Goal: Transaction & Acquisition: Purchase product/service

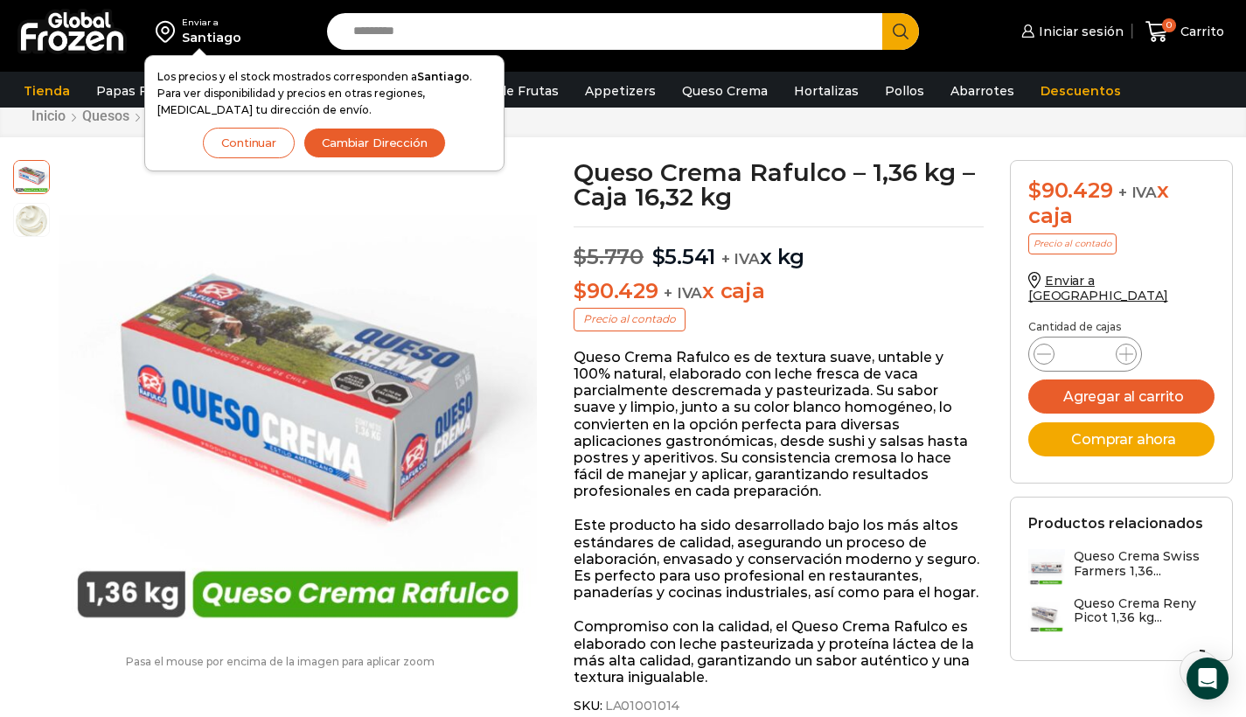
scroll to position [55, 0]
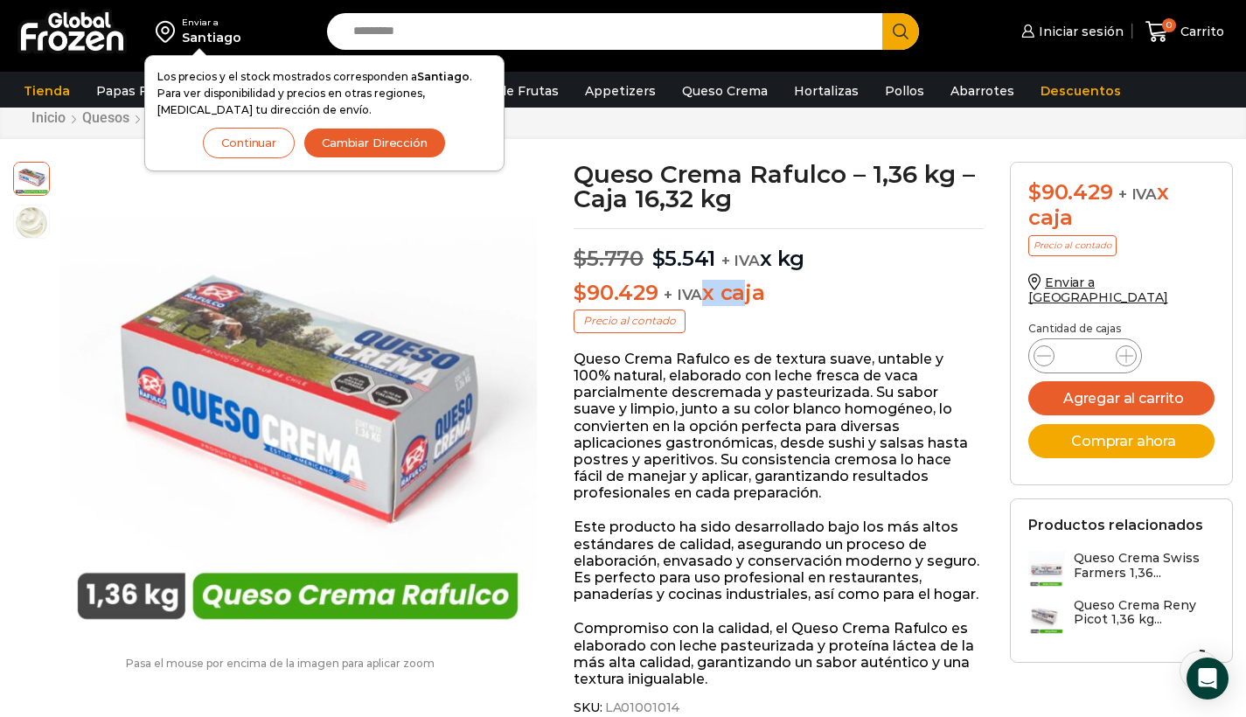
drag, startPoint x: 700, startPoint y: 293, endPoint x: 744, endPoint y: 292, distance: 44.6
click at [743, 292] on p "$ 90.429 + IVA x caja" at bounding box center [779, 293] width 410 height 25
click at [744, 292] on p "$ 90.429 + IVA x caja" at bounding box center [779, 293] width 410 height 25
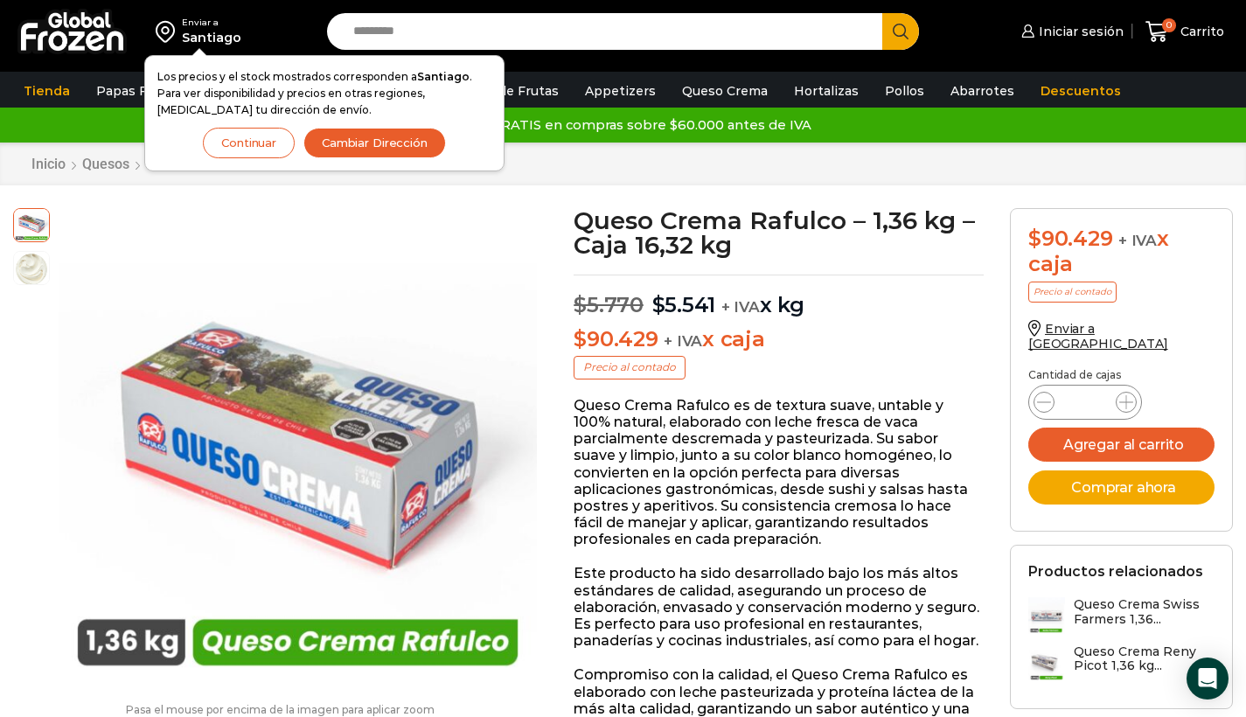
scroll to position [0, 0]
click at [256, 150] on button "Continuar" at bounding box center [249, 143] width 92 height 31
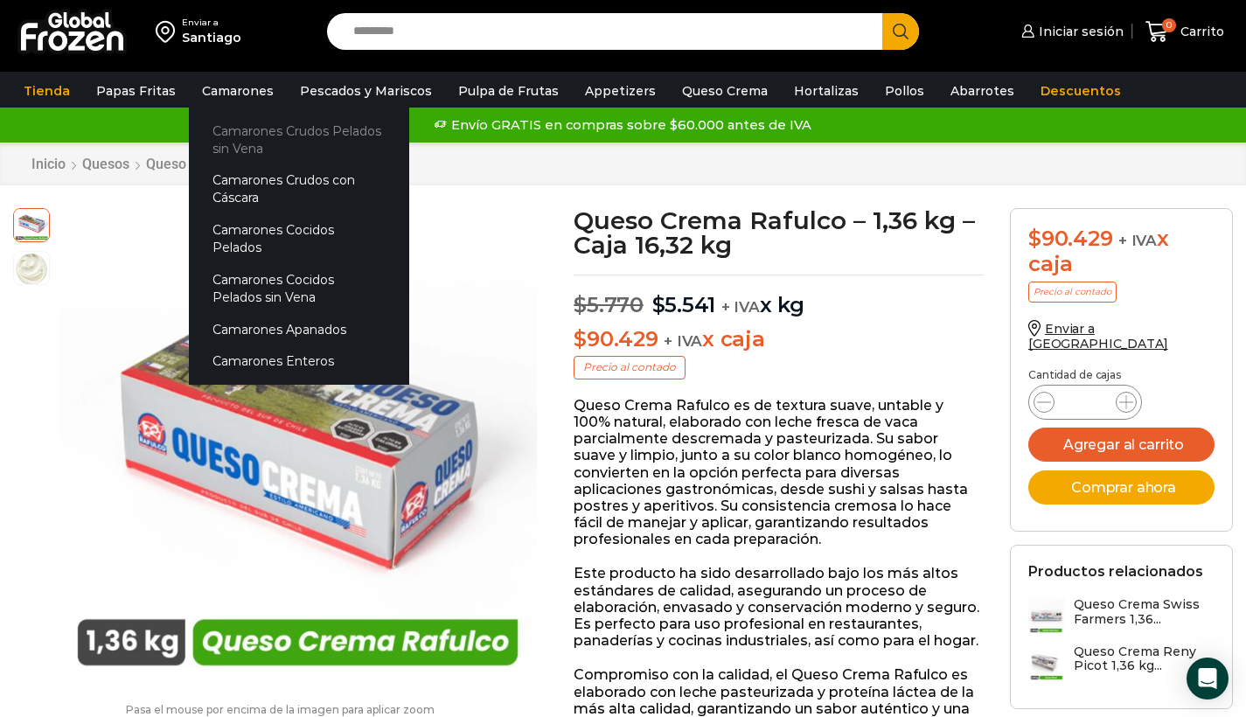
click at [265, 139] on link "Camarones Crudos Pelados sin Vena" at bounding box center [299, 140] width 220 height 50
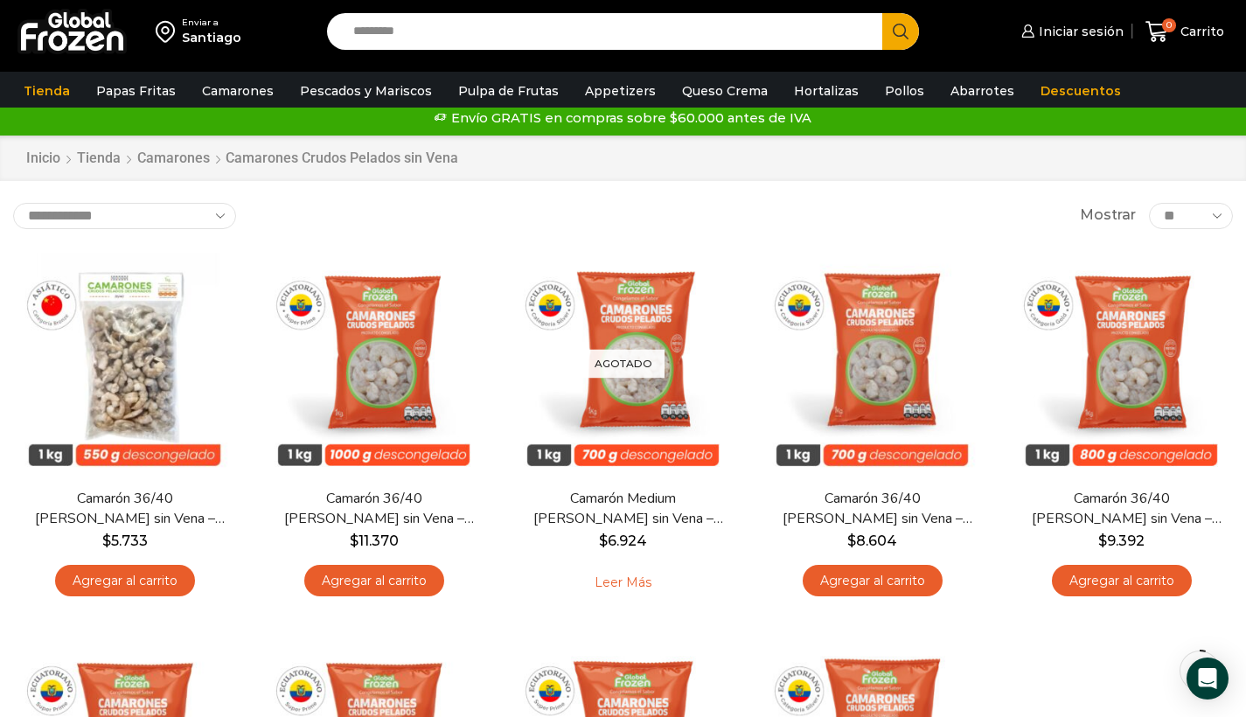
scroll to position [4, 0]
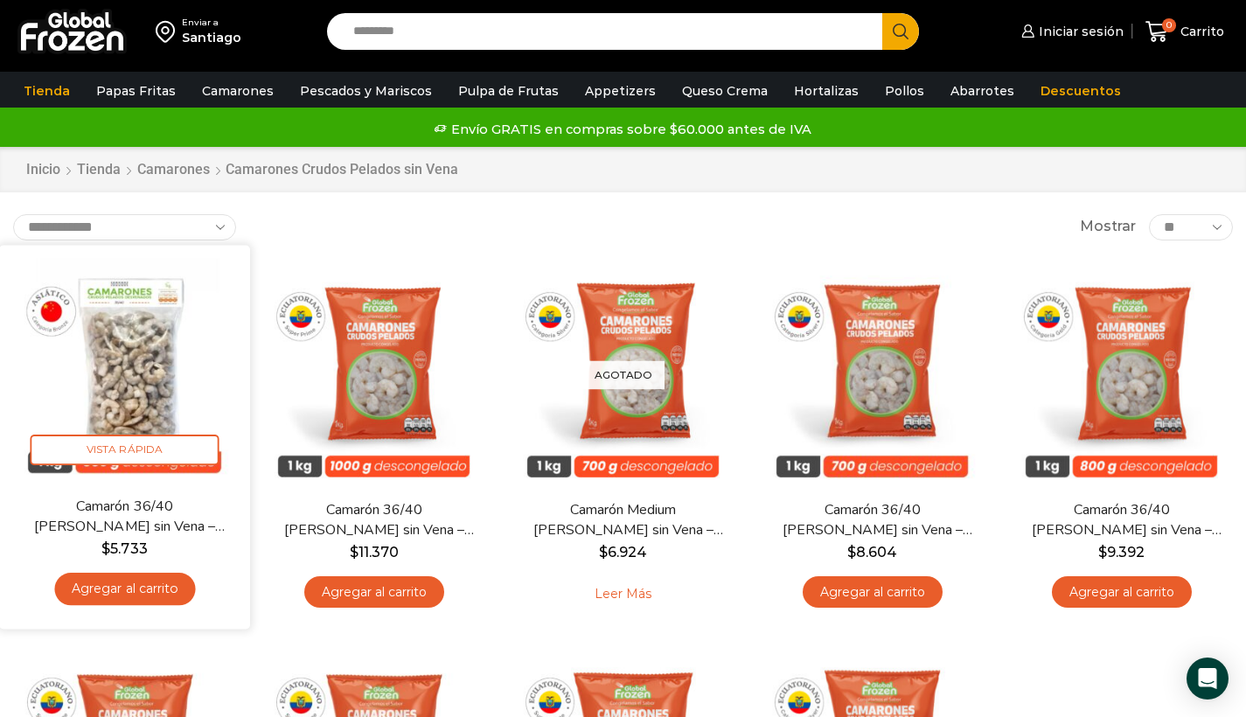
click at [135, 587] on link "Agregar al carrito" at bounding box center [124, 589] width 141 height 32
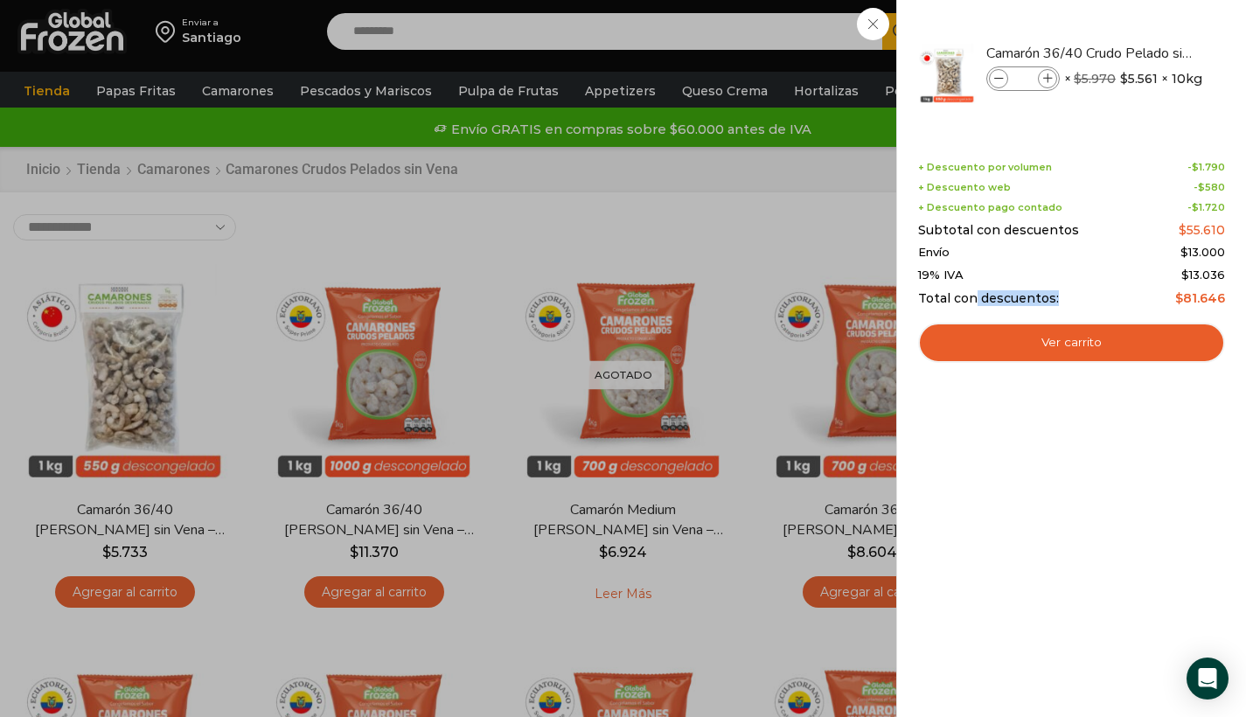
drag, startPoint x: 974, startPoint y: 294, endPoint x: 1091, endPoint y: 293, distance: 116.3
click at [1090, 294] on div "Total con descuentos: $ 81.646" at bounding box center [1071, 298] width 307 height 15
click at [1091, 293] on div "Total con descuentos: $ 81.646" at bounding box center [1071, 298] width 307 height 15
click at [1141, 33] on div "1 Carrito 1 1 Shopping Cart *" at bounding box center [1184, 31] width 87 height 41
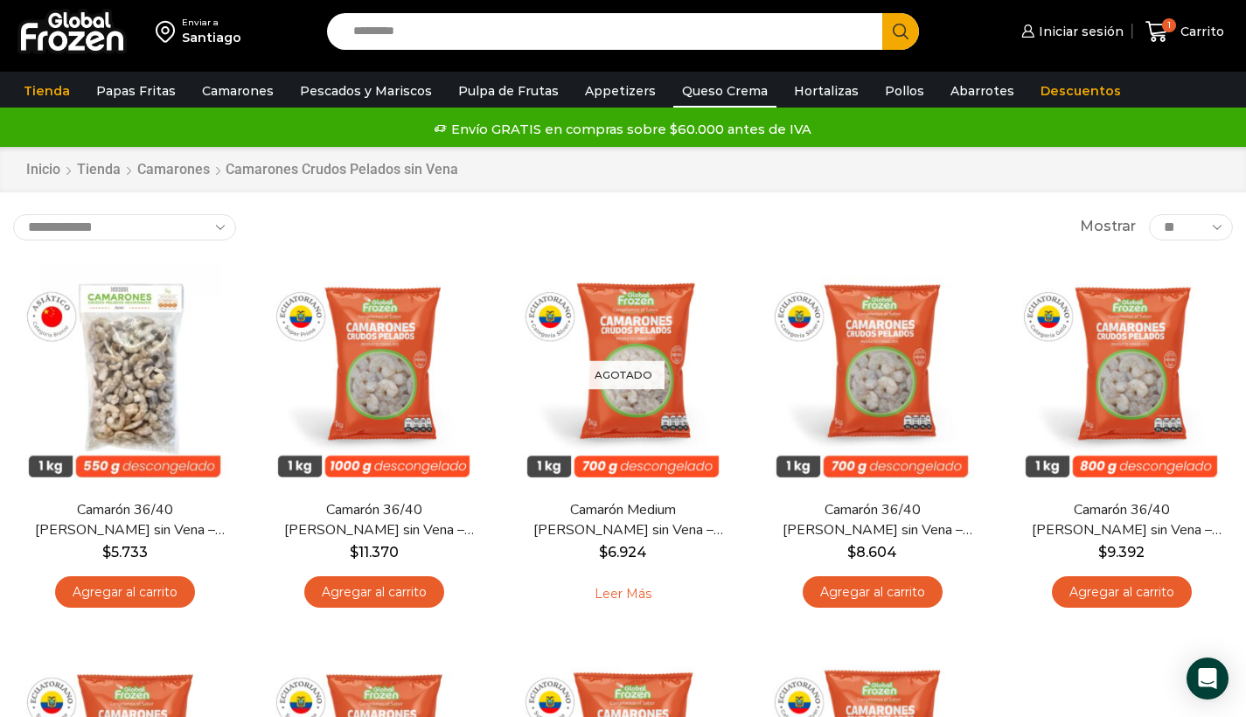
click at [675, 95] on link "Queso Crema" at bounding box center [725, 90] width 103 height 33
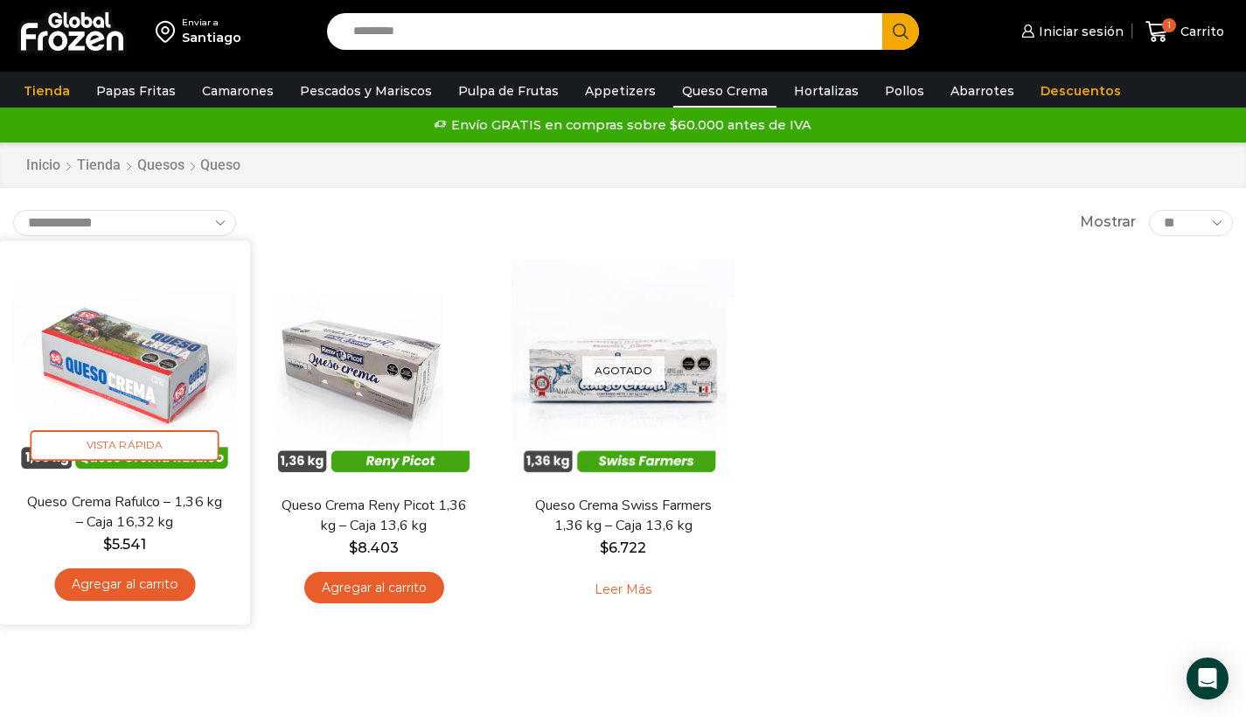
click at [106, 380] on img at bounding box center [124, 366] width 225 height 225
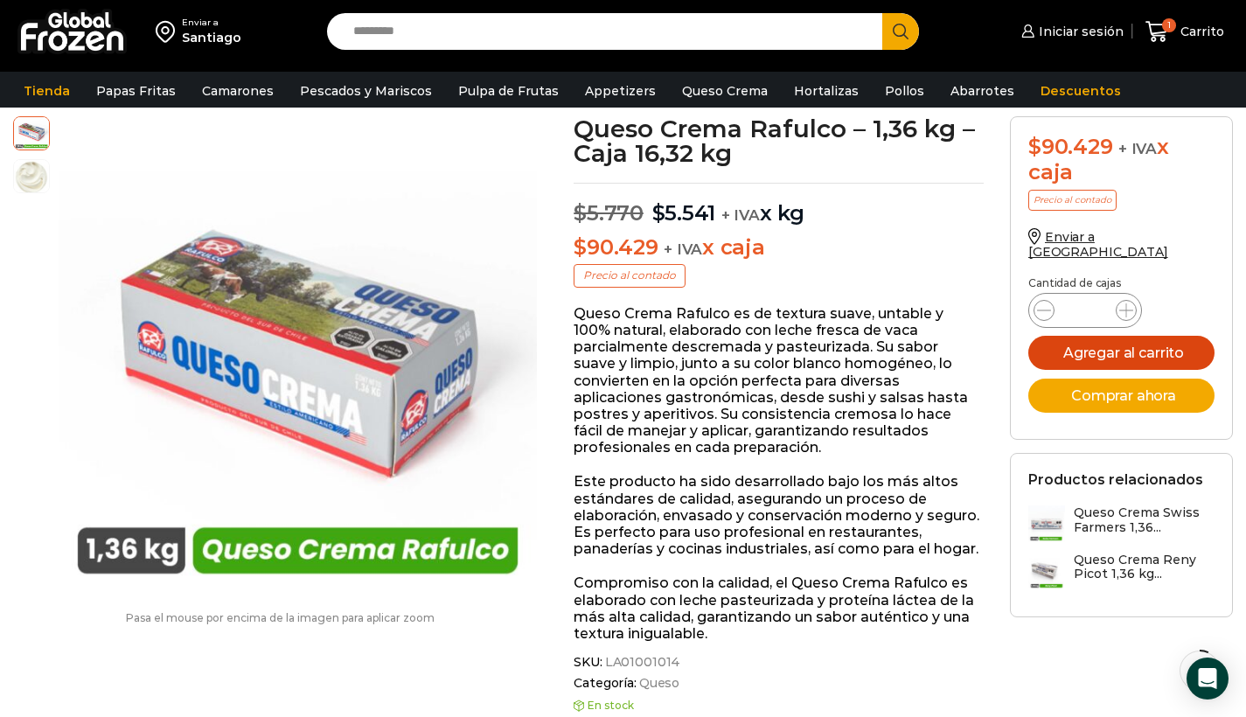
scroll to position [83, 0]
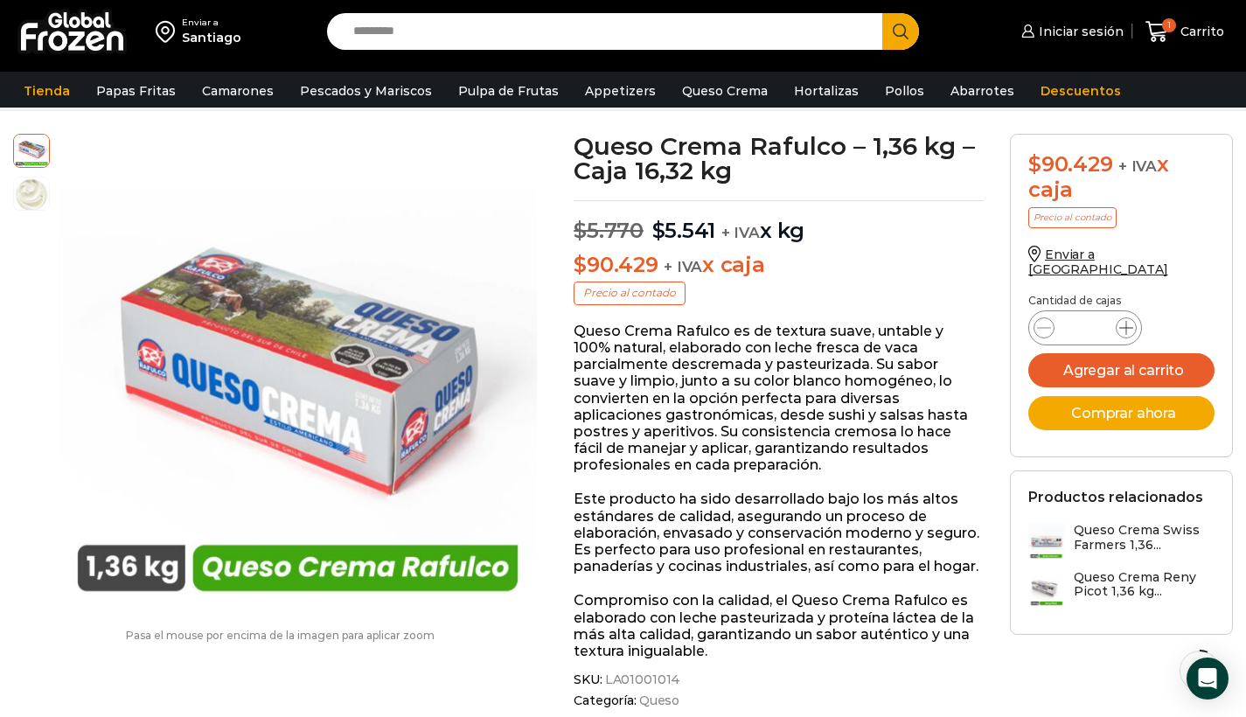
click at [1126, 321] on icon at bounding box center [1127, 328] width 14 height 14
type input "*"
click at [1112, 354] on button "Agregar al carrito" at bounding box center [1122, 370] width 186 height 34
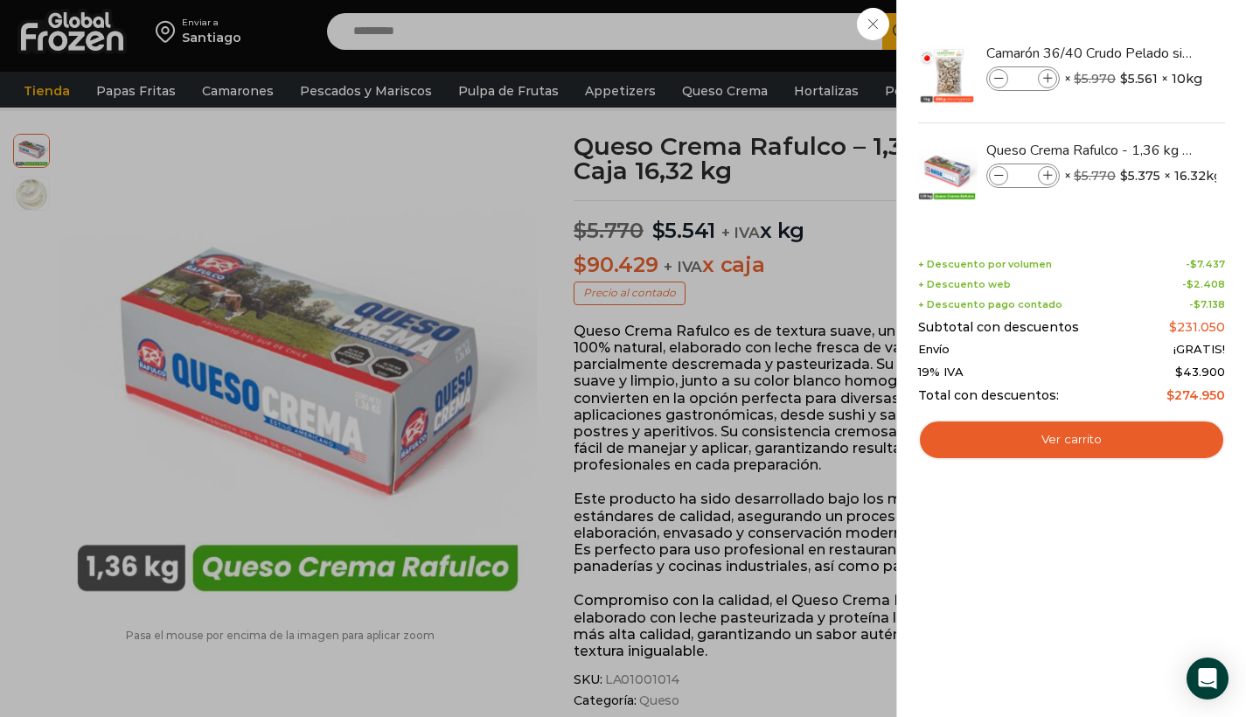
click at [1141, 15] on div "3 [GEOGRAPHIC_DATA] 3 3 Shopping Cart *" at bounding box center [1184, 31] width 87 height 41
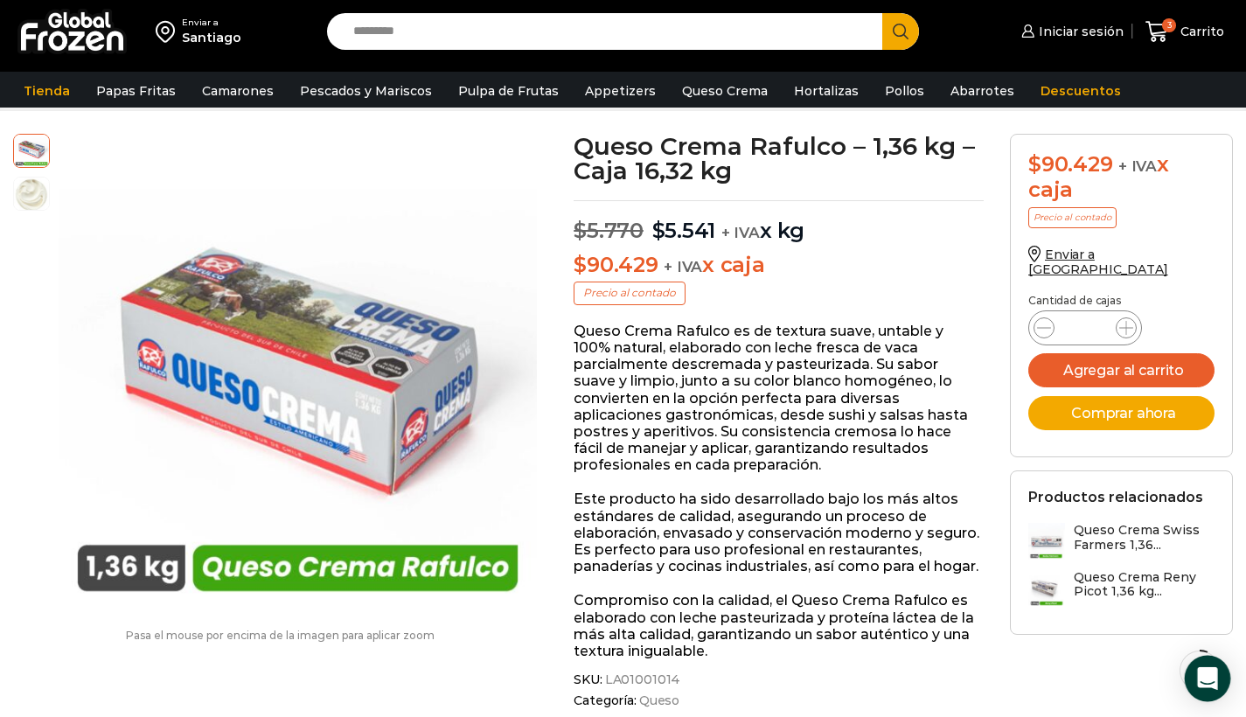
click at [1203, 675] on icon "Open Intercom Messenger" at bounding box center [1207, 678] width 20 height 23
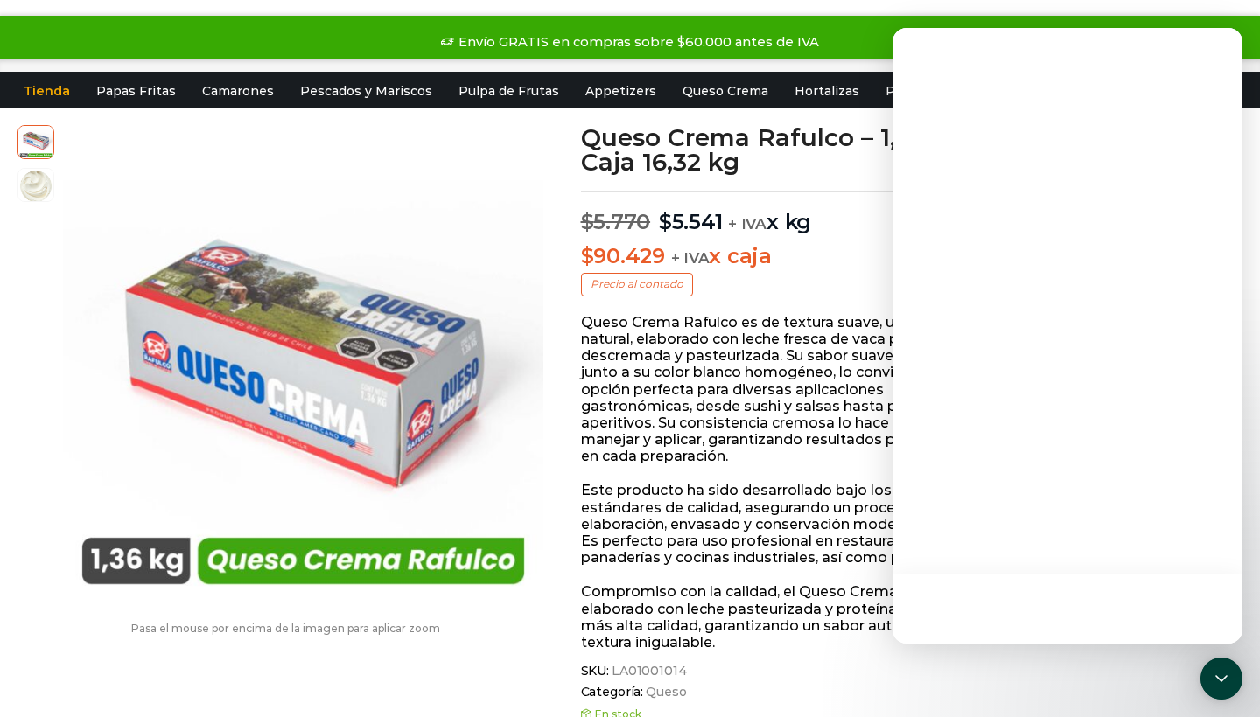
scroll to position [0, 0]
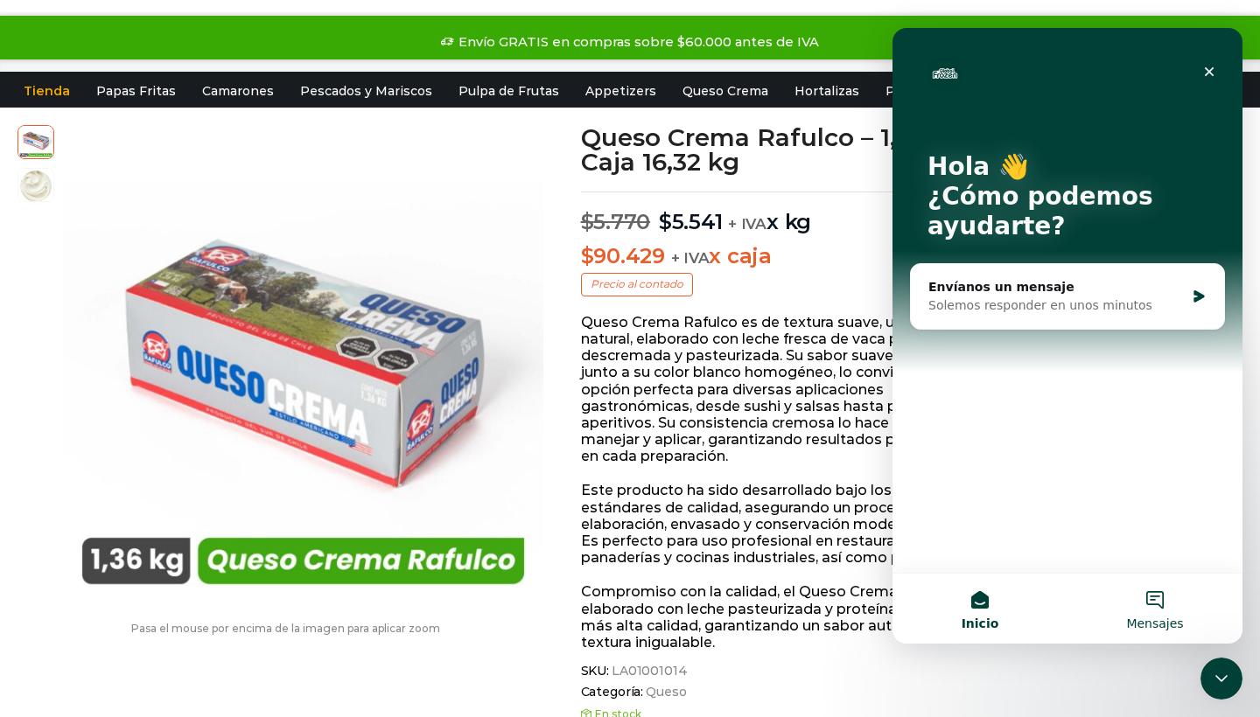
click at [1138, 599] on button "Mensajes" at bounding box center [1154, 609] width 175 height 70
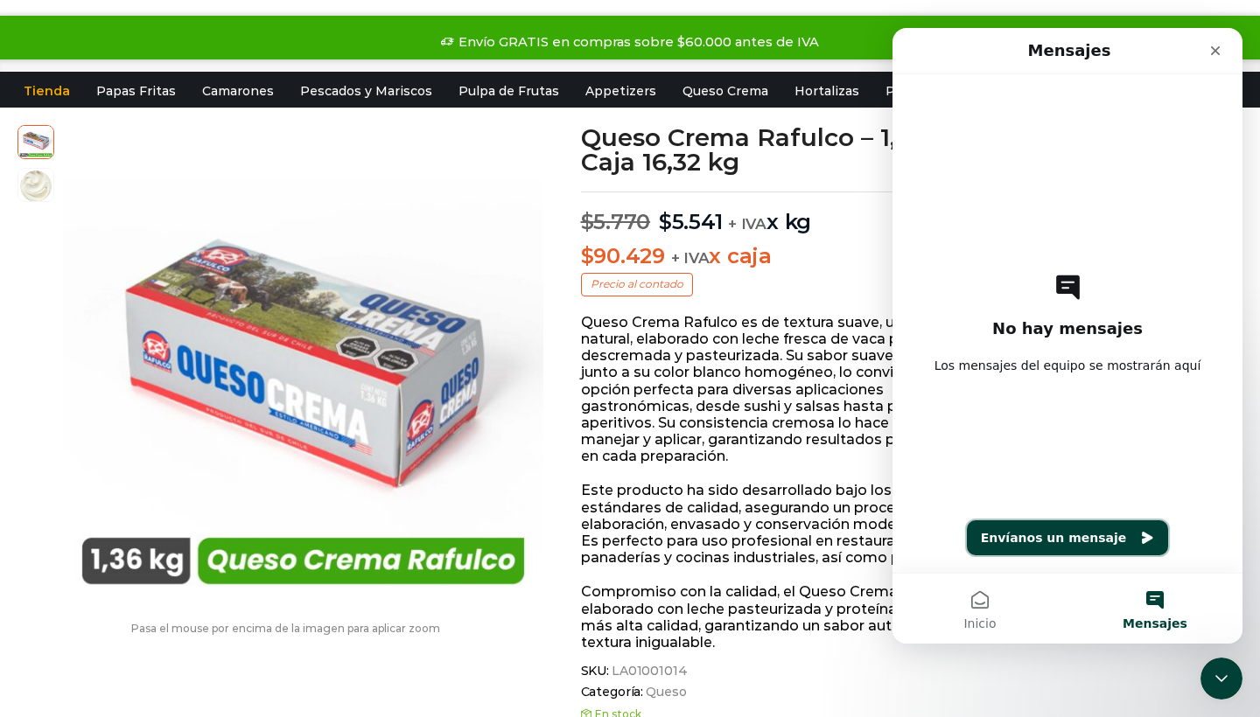
click at [1061, 544] on button "Envíanos un mensaje" at bounding box center [1068, 537] width 202 height 35
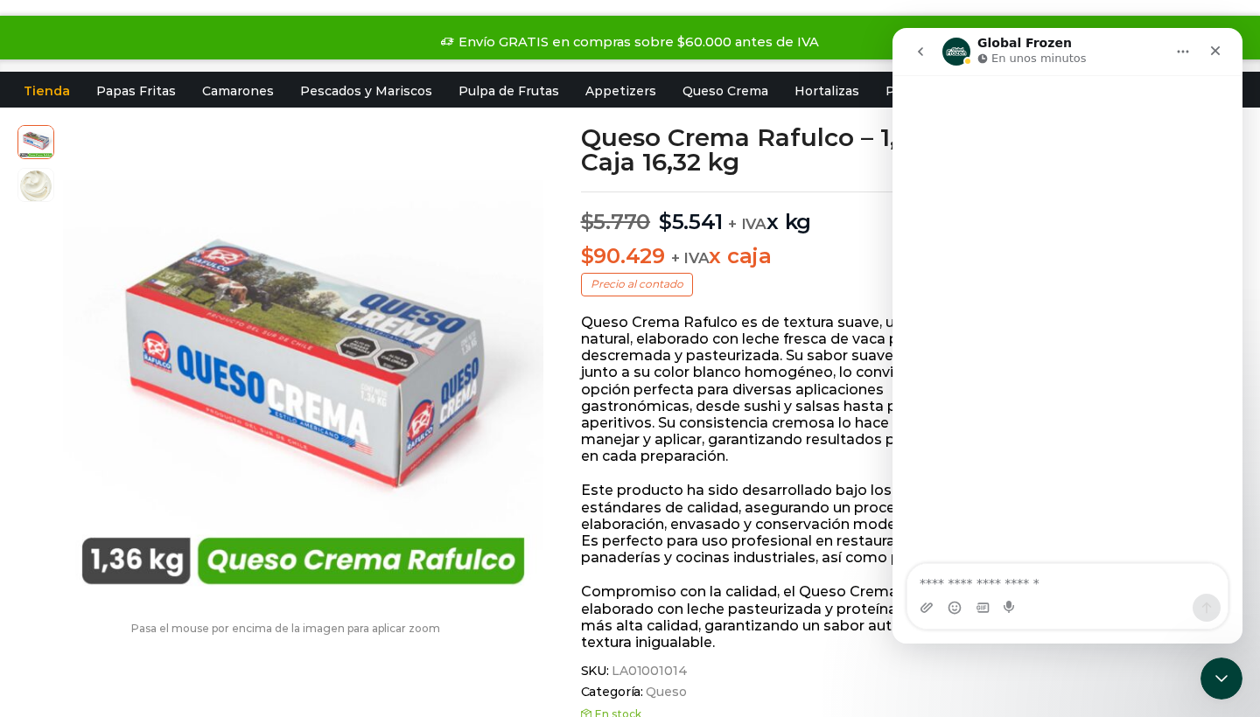
click at [1030, 575] on textarea "Escribe un mensaje..." at bounding box center [1067, 579] width 320 height 30
type textarea "**********"
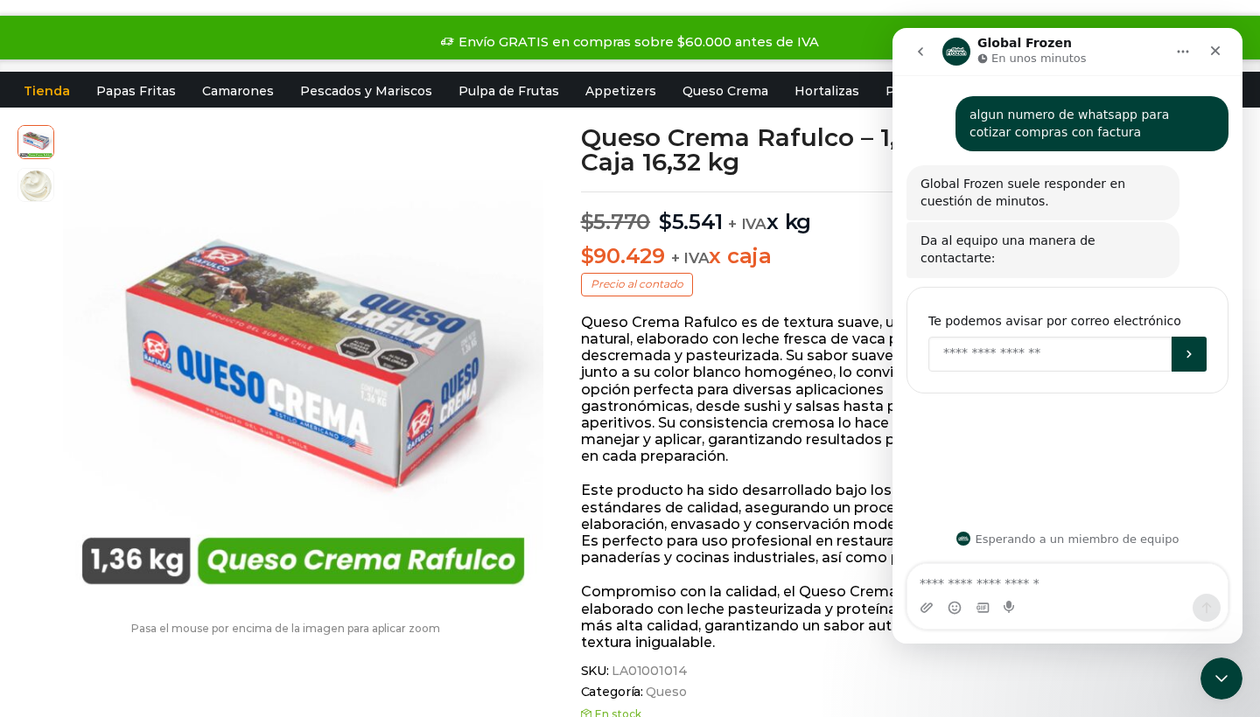
click at [1058, 341] on input "Enter your email" at bounding box center [1049, 354] width 243 height 35
type input "**********"
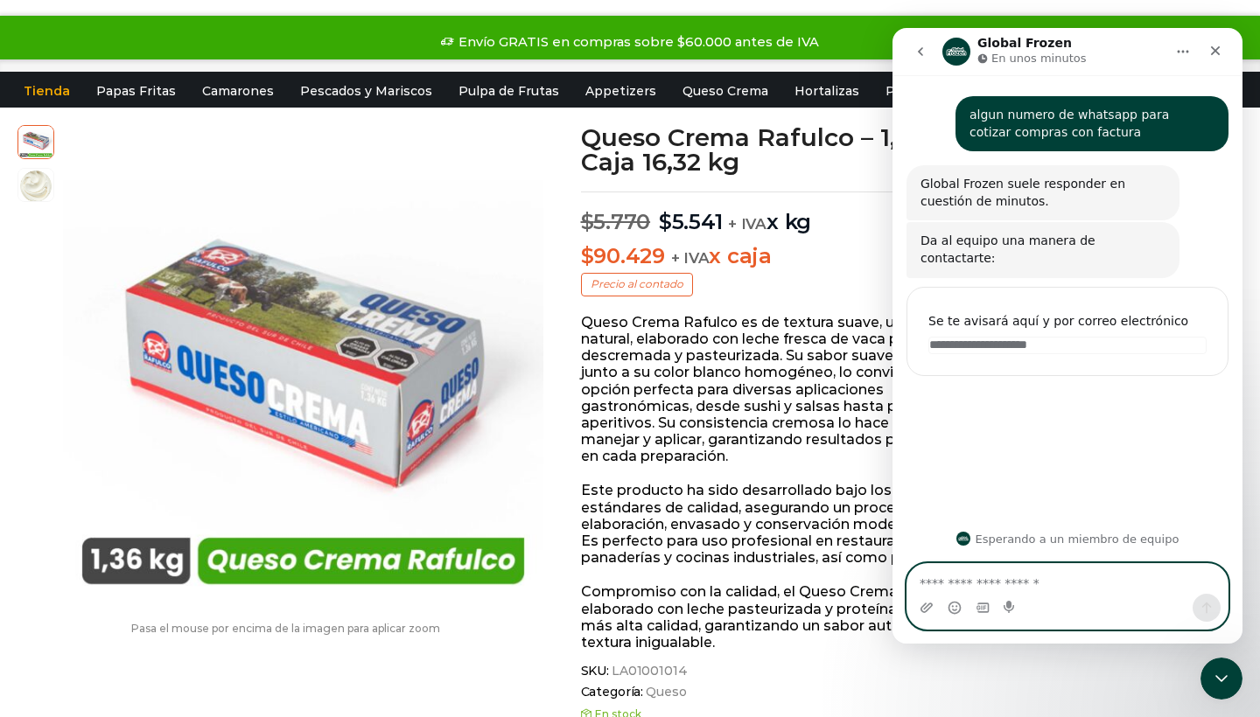
click at [1031, 575] on textarea "Escribe un mensaje..." at bounding box center [1067, 579] width 320 height 30
